Goal: Task Accomplishment & Management: Use online tool/utility

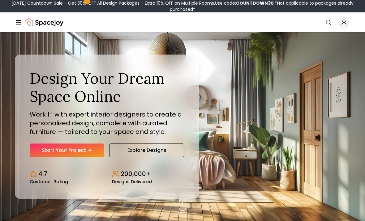
click at [92, 153] on icon "Hero section" at bounding box center [89, 150] width 5 height 5
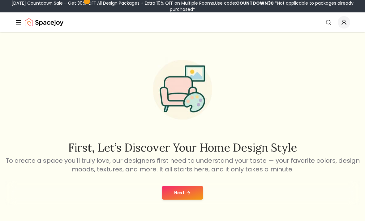
click at [170, 191] on button "Next" at bounding box center [183, 193] width 42 height 14
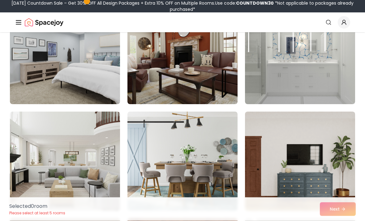
scroll to position [80, 0]
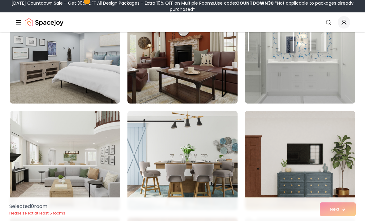
click at [50, 62] on img at bounding box center [65, 53] width 110 height 99
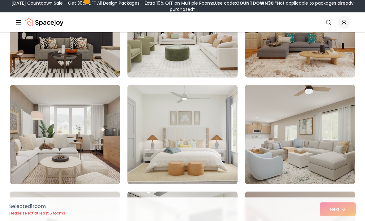
click at [214, 115] on img at bounding box center [183, 134] width 110 height 99
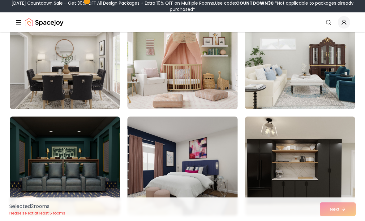
click at [225, 88] on img at bounding box center [183, 59] width 110 height 99
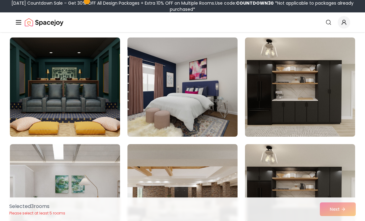
click at [220, 107] on img at bounding box center [183, 86] width 110 height 99
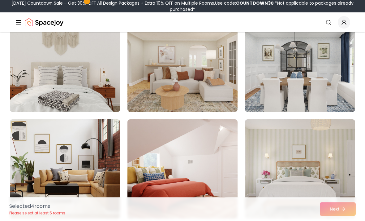
scroll to position [1146, 0]
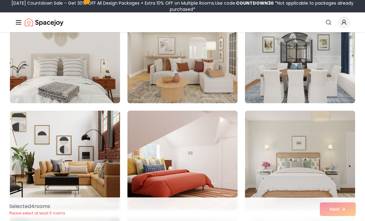
click at [301, 161] on img at bounding box center [300, 160] width 110 height 99
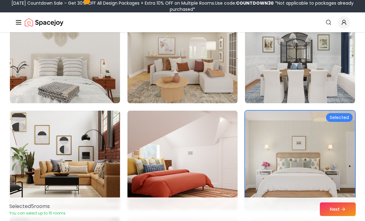
click at [227, 176] on img at bounding box center [183, 160] width 110 height 99
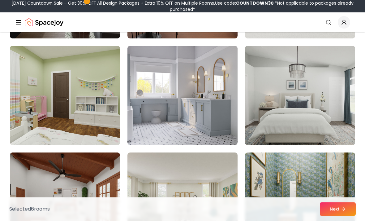
scroll to position [1424, 0]
click at [313, 132] on img at bounding box center [300, 95] width 110 height 99
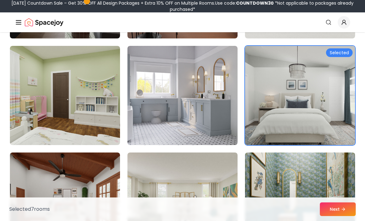
click at [37, 102] on img at bounding box center [65, 95] width 110 height 99
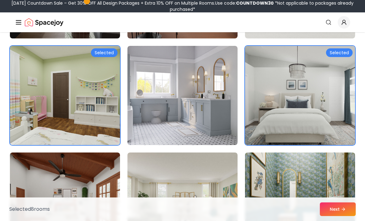
click at [332, 216] on button "Next" at bounding box center [338, 209] width 36 height 14
